Goal: Task Accomplishment & Management: Manage account settings

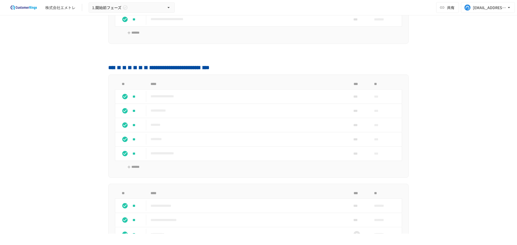
scroll to position [103, 0]
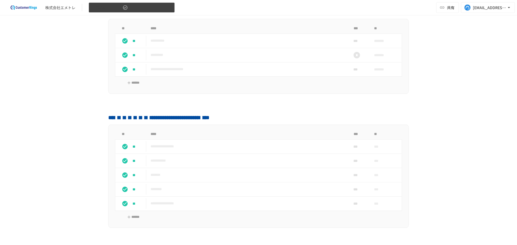
click at [109, 7] on span "1.開始前フェーズ" at bounding box center [106, 7] width 29 height 7
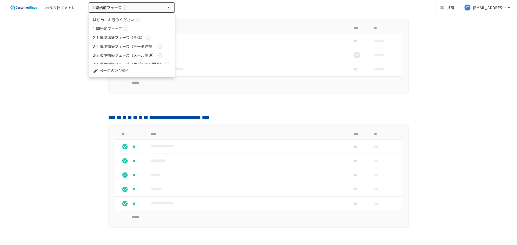
click at [117, 37] on span "2-1.環境構築フェーズ（全体）" at bounding box center [119, 38] width 52 height 6
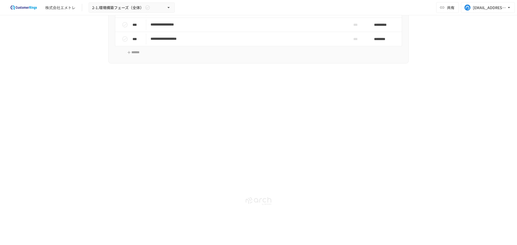
scroll to position [315, 0]
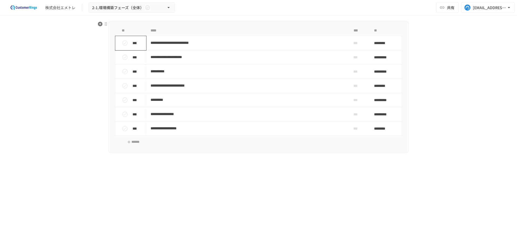
click at [125, 45] on icon "status" at bounding box center [125, 43] width 6 height 6
click at [124, 57] on icon "status" at bounding box center [125, 57] width 6 height 6
click at [125, 70] on icon "status" at bounding box center [124, 71] width 5 height 5
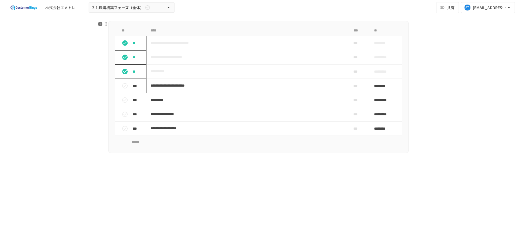
click at [124, 84] on icon "status" at bounding box center [124, 85] width 5 height 5
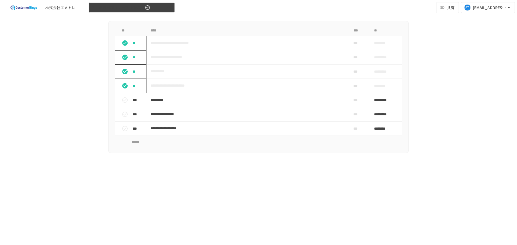
click at [106, 8] on span "2-1.環境構築フェーズ（全体）" at bounding box center [118, 7] width 52 height 7
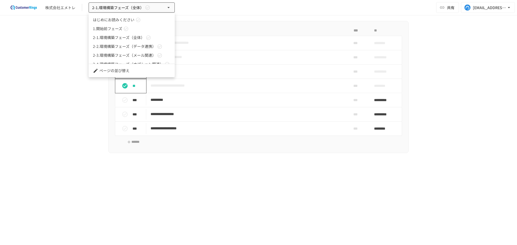
click at [110, 37] on span "2-1.環境構築フェーズ（全体）" at bounding box center [119, 38] width 52 height 6
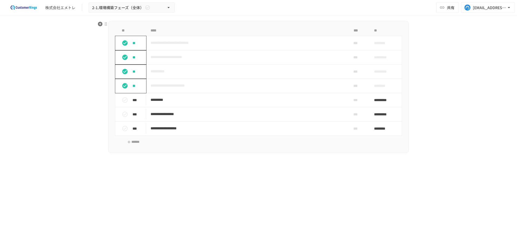
scroll to position [225, 0]
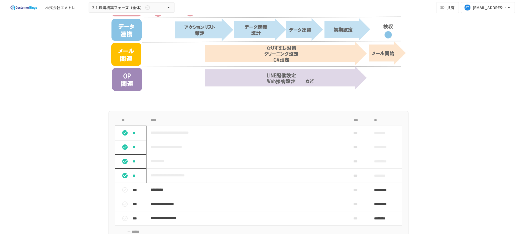
click at [110, 13] on div "株式会社エメトレ 2-1.環境構築フェーズ（全体） 共有 [EMAIL_ADDRESS][PERSON_NAME][DOMAIN_NAME]" at bounding box center [258, 7] width 517 height 15
click at [109, 7] on span "2-1.環境構築フェーズ（全体）" at bounding box center [118, 7] width 52 height 7
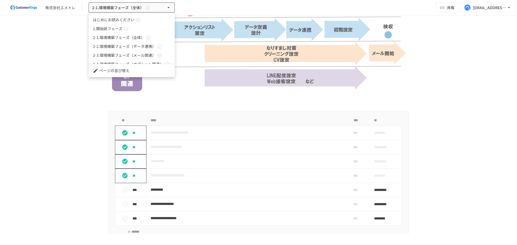
click at [114, 45] on span "2-2.環境構築フェーズ（データ連携）" at bounding box center [124, 47] width 63 height 6
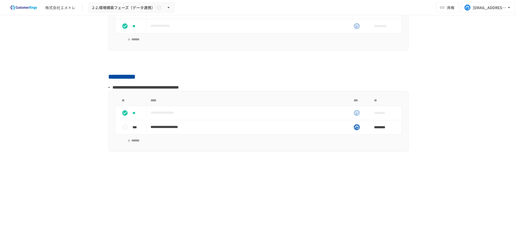
scroll to position [685, 0]
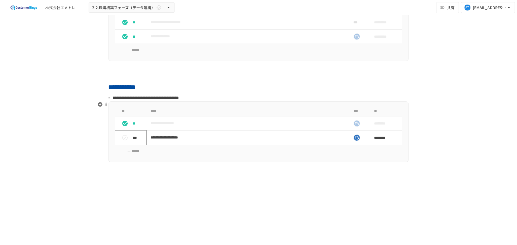
click at [122, 137] on icon "status" at bounding box center [125, 138] width 6 height 6
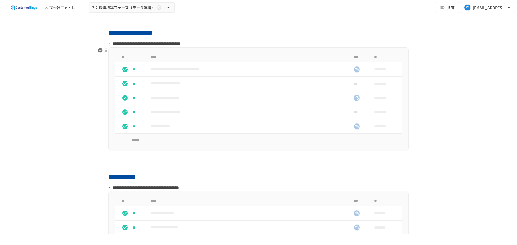
scroll to position [505, 0]
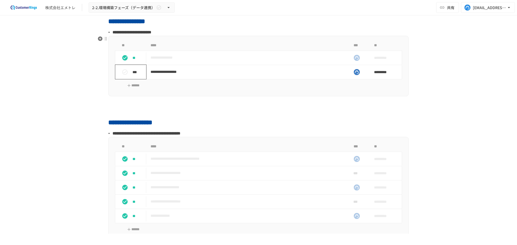
click at [122, 75] on icon "status" at bounding box center [125, 72] width 6 height 6
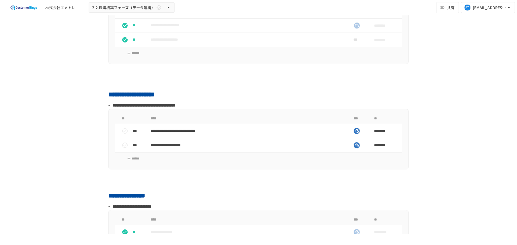
scroll to position [325, 0]
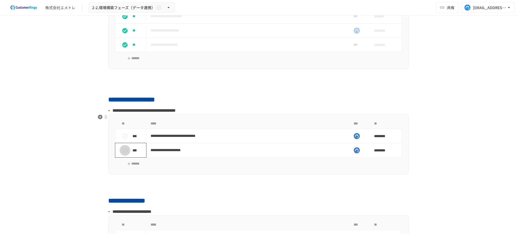
click at [126, 151] on icon "status" at bounding box center [124, 150] width 5 height 5
click at [122, 136] on icon "status" at bounding box center [125, 136] width 6 height 6
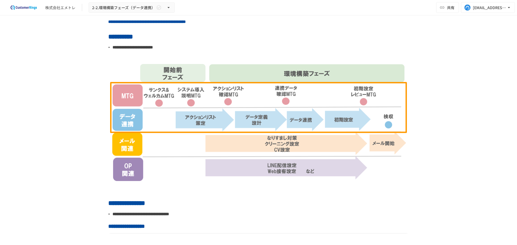
scroll to position [0, 0]
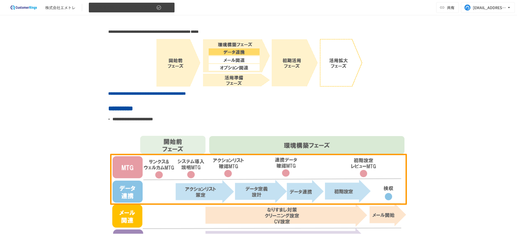
click at [128, 4] on span "2-2.環境構築フェーズ（データ連携）" at bounding box center [123, 7] width 63 height 7
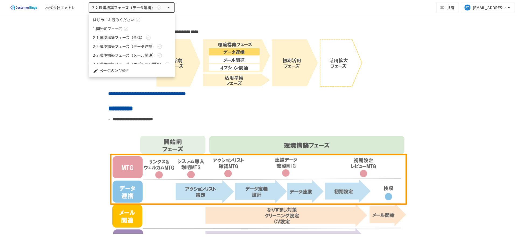
click at [136, 53] on span "2-3.環境構築フェーズ（メール関連）" at bounding box center [124, 56] width 63 height 6
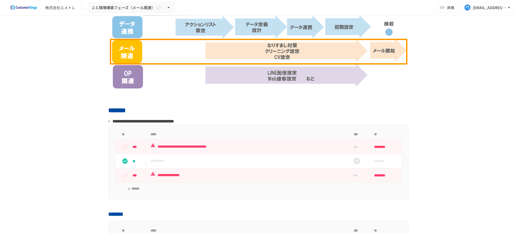
scroll to position [161, 0]
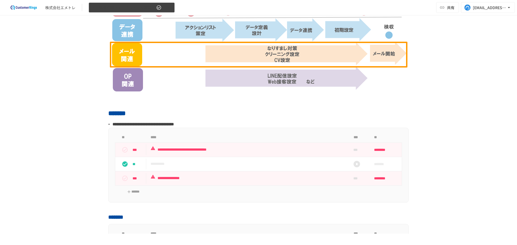
click at [127, 3] on button "2-3.環境構築フェーズ（メール関連）" at bounding box center [132, 7] width 86 height 11
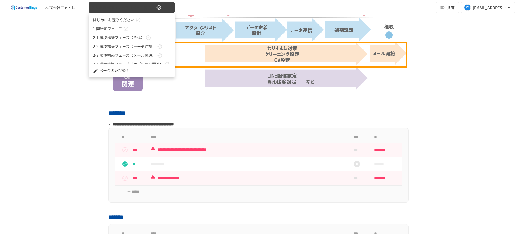
click at [127, 3] on div at bounding box center [258, 122] width 517 height 245
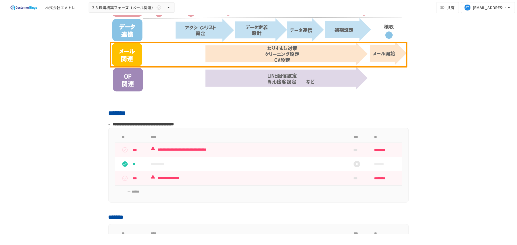
click at [67, 93] on div "**********" at bounding box center [258, 124] width 517 height 219
